Goal: Task Accomplishment & Management: Manage account settings

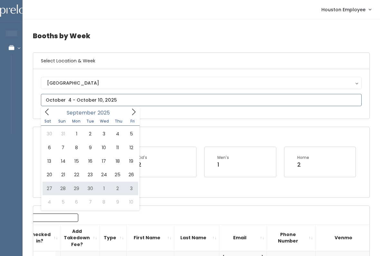
type input "[DATE] to [DATE]"
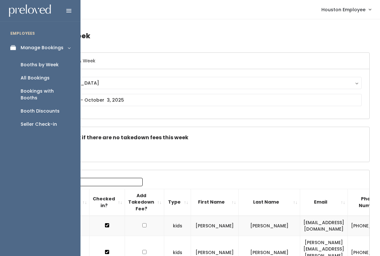
click at [58, 108] on div "Booth Discounts" at bounding box center [40, 111] width 39 height 7
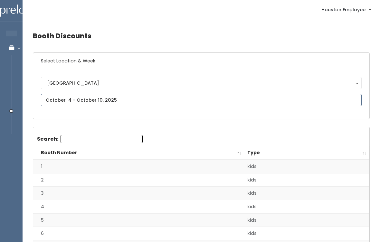
click at [144, 95] on input "text" at bounding box center [201, 100] width 321 height 12
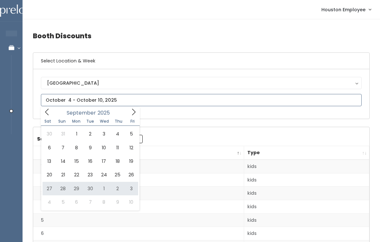
type input "[DATE] to [DATE]"
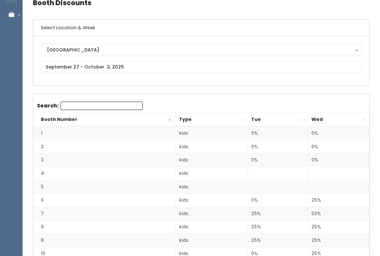
scroll to position [33, 0]
click at [363, 117] on th "Wed" at bounding box center [338, 120] width 61 height 14
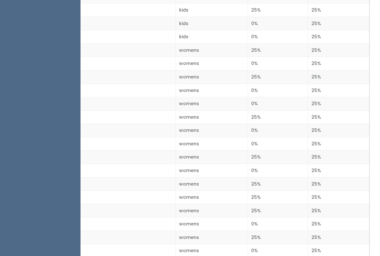
scroll to position [543, 0]
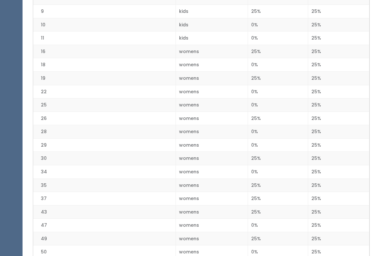
click at [109, 75] on td "19" at bounding box center [104, 78] width 143 height 14
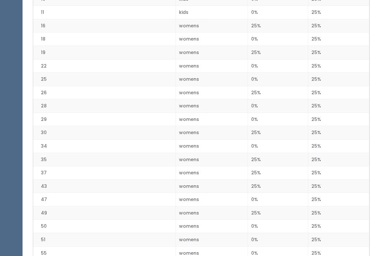
scroll to position [570, 0]
